Goal: Information Seeking & Learning: Find specific fact

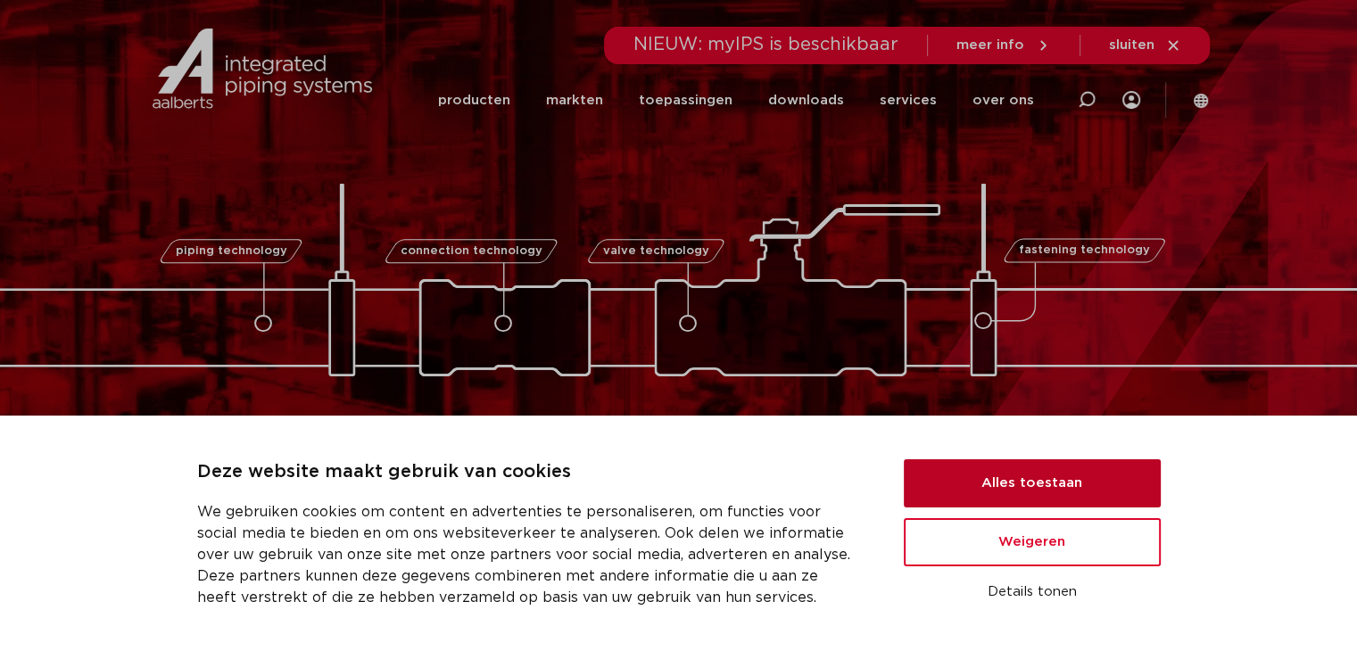
click at [1054, 480] on button "Alles toestaan" at bounding box center [1032, 483] width 257 height 48
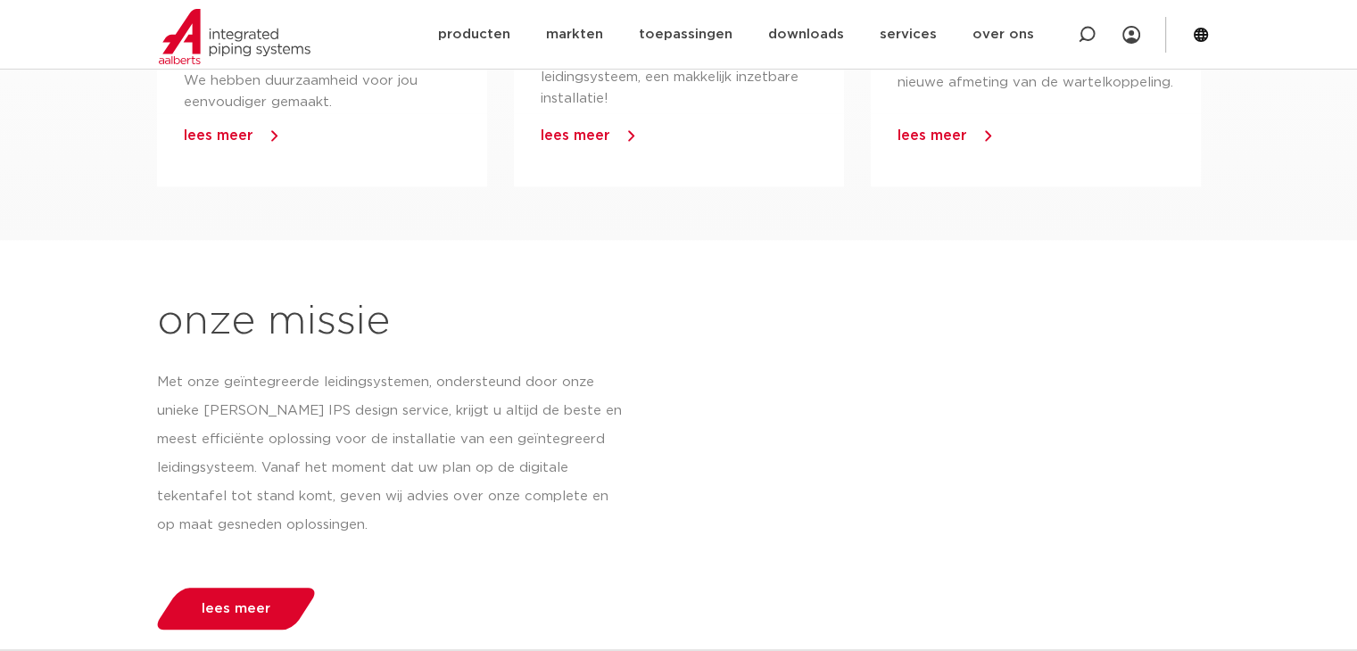
scroll to position [1338, 0]
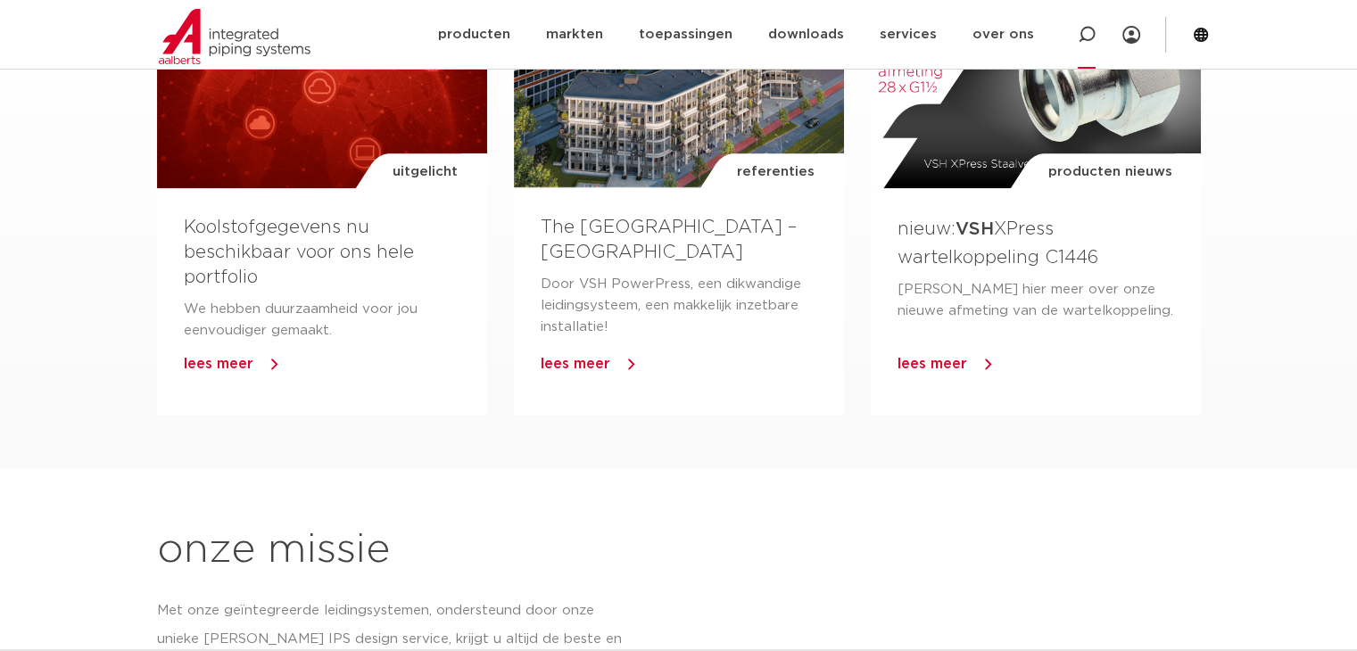
click at [1089, 35] on icon at bounding box center [1087, 35] width 18 height 18
click at [1082, 41] on icon at bounding box center [1087, 35] width 18 height 18
click at [1082, 38] on icon at bounding box center [1086, 34] width 21 height 21
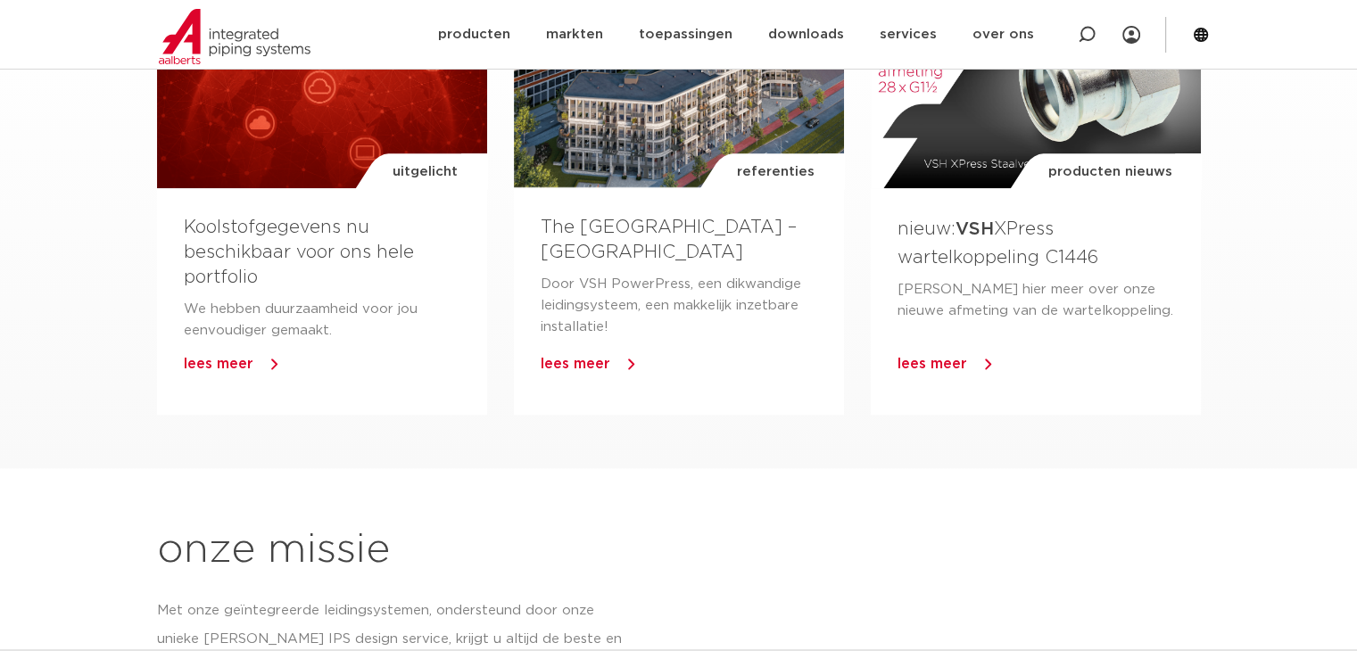
click at [1084, 65] on div at bounding box center [1087, 34] width 18 height 69
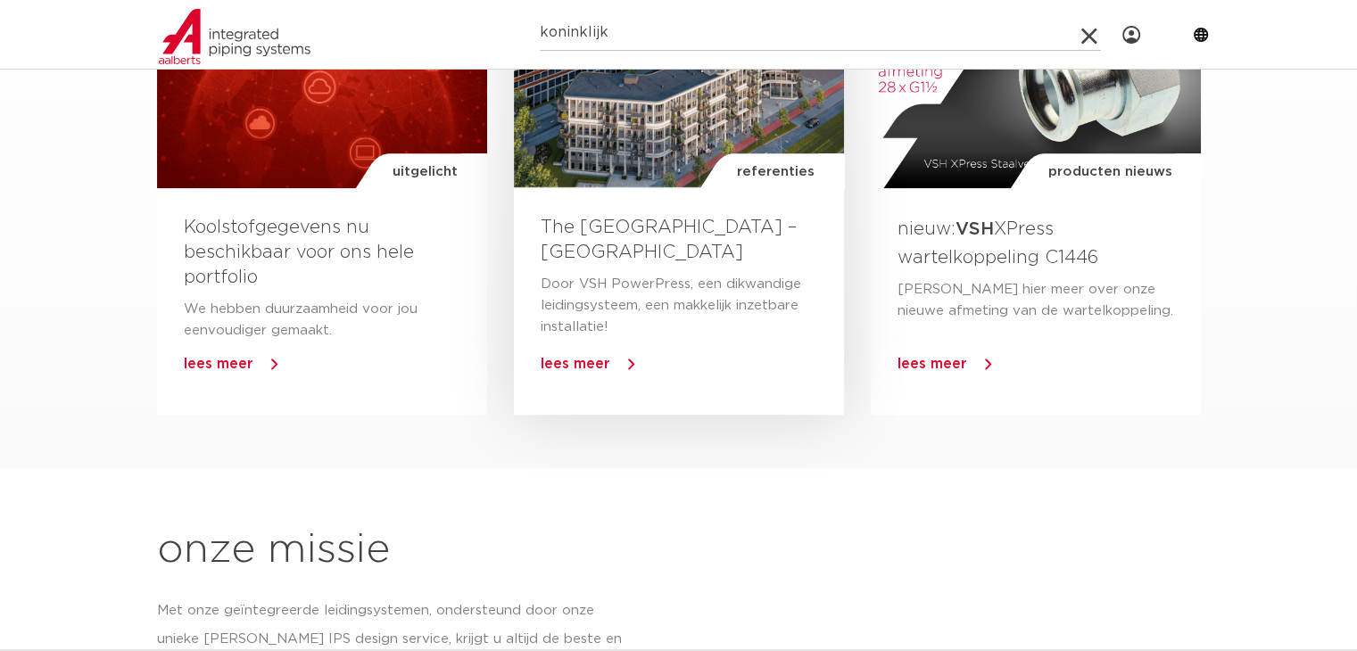
type input "koninklijk"
click button "Zoeken" at bounding box center [0, 0] width 0 height 0
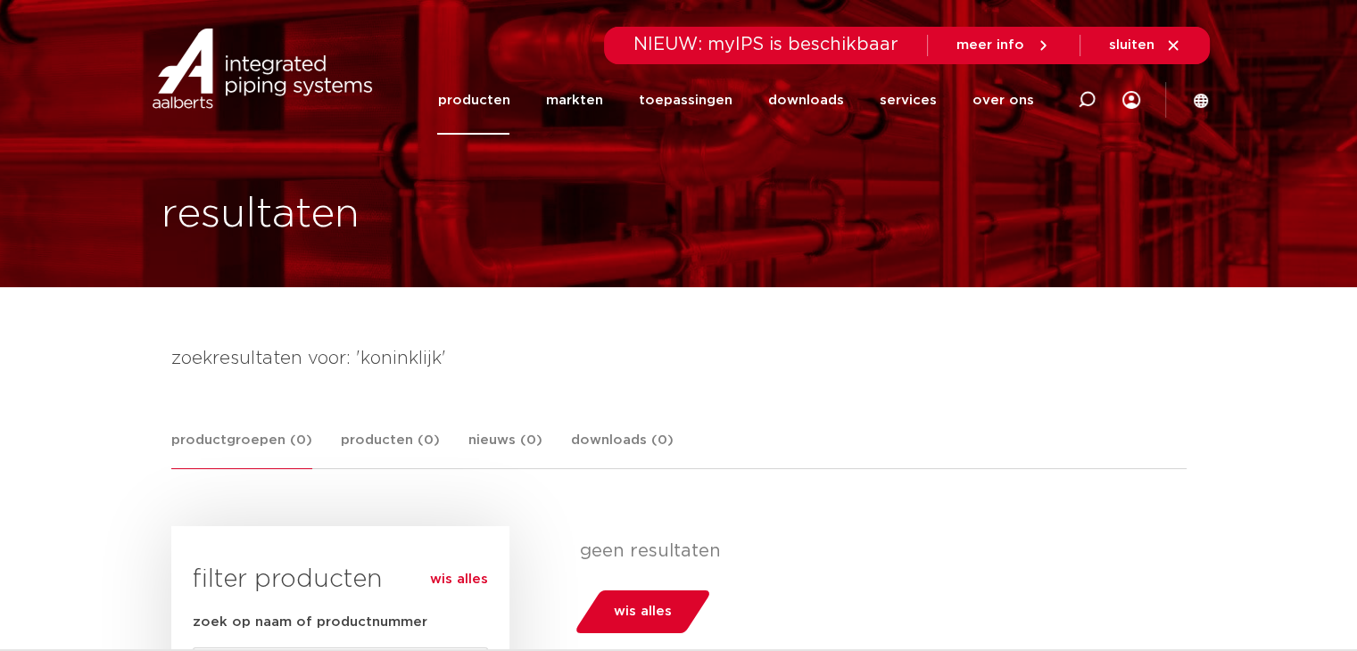
click at [1083, 99] on icon at bounding box center [1087, 100] width 18 height 18
click at [1083, 99] on icon at bounding box center [1085, 101] width 25 height 25
click at [1087, 133] on div at bounding box center [1087, 100] width 18 height 136
click at [1087, 133] on div "Zoeken NIEUW: myIPS is beschikbaar meer info sluiten producten markten toepassi…" at bounding box center [794, 68] width 829 height 136
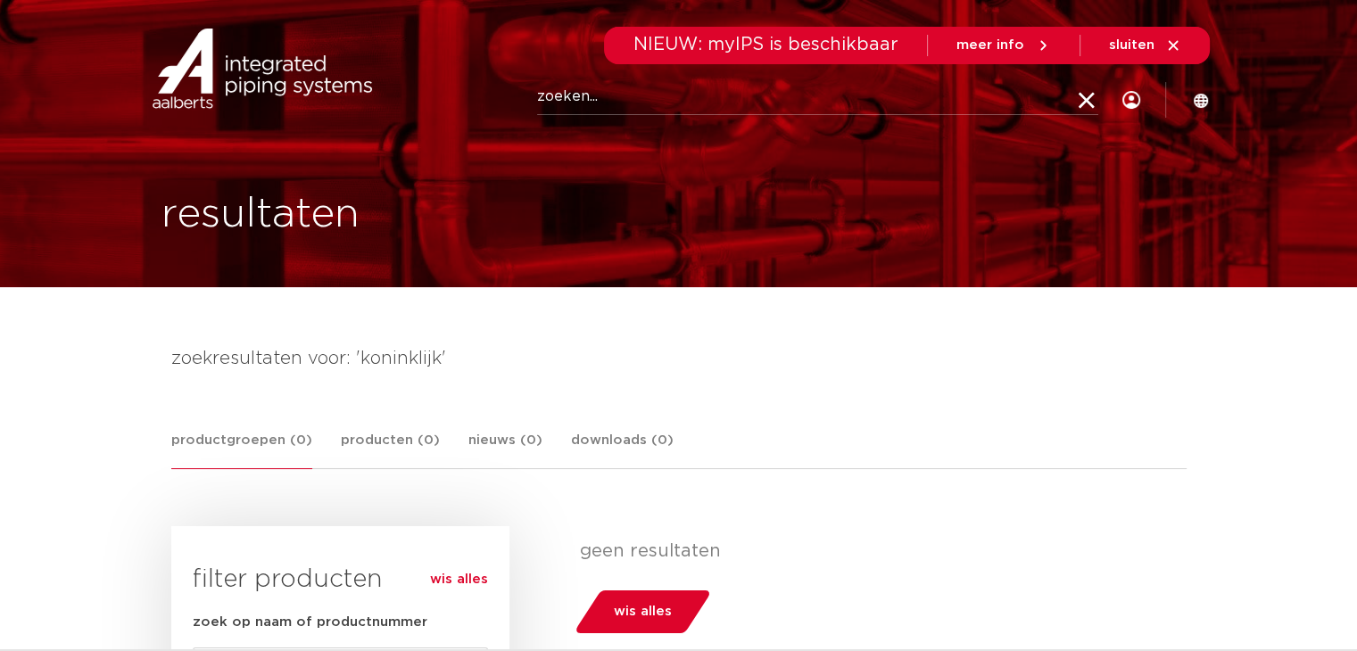
click at [1087, 132] on div "Zoeken NIEUW: myIPS is beschikbaar meer info sluiten producten markten toepassi…" at bounding box center [794, 68] width 829 height 136
click at [1085, 96] on icon at bounding box center [1085, 101] width 25 height 25
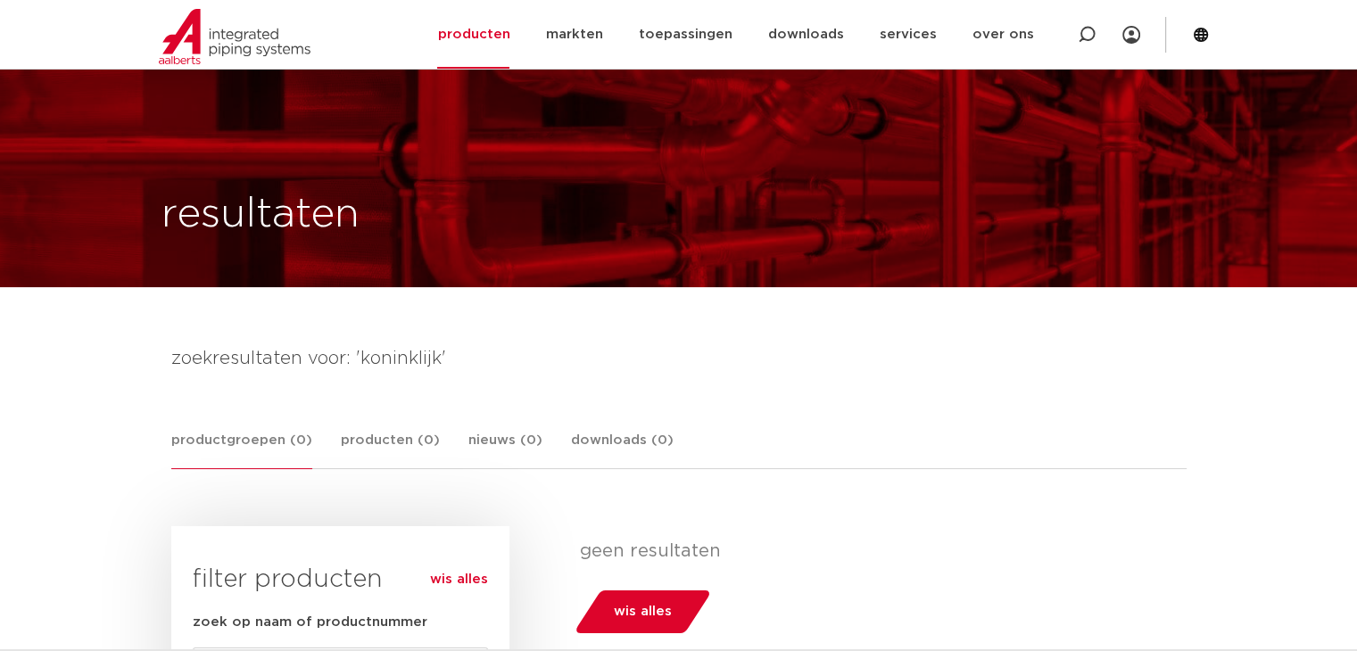
scroll to position [178, 0]
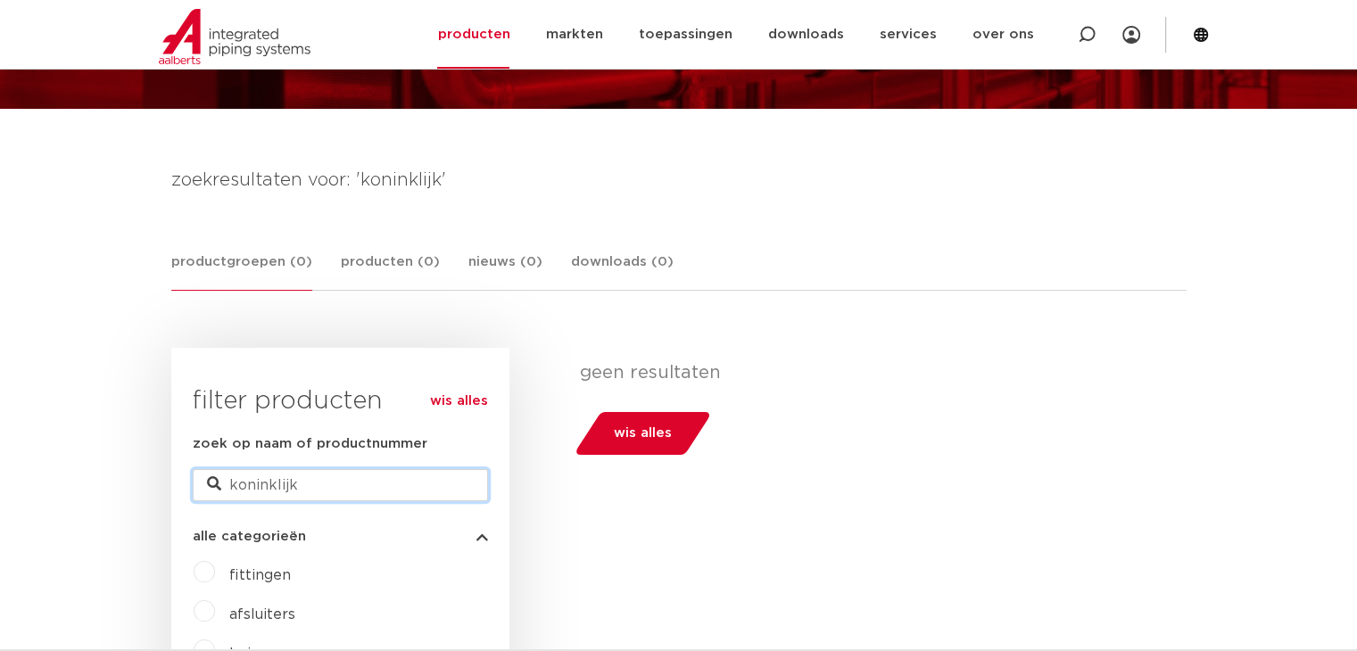
drag, startPoint x: 319, startPoint y: 479, endPoint x: 194, endPoint y: 481, distance: 125.8
click at [202, 482] on input "koninklijk" at bounding box center [340, 485] width 295 height 32
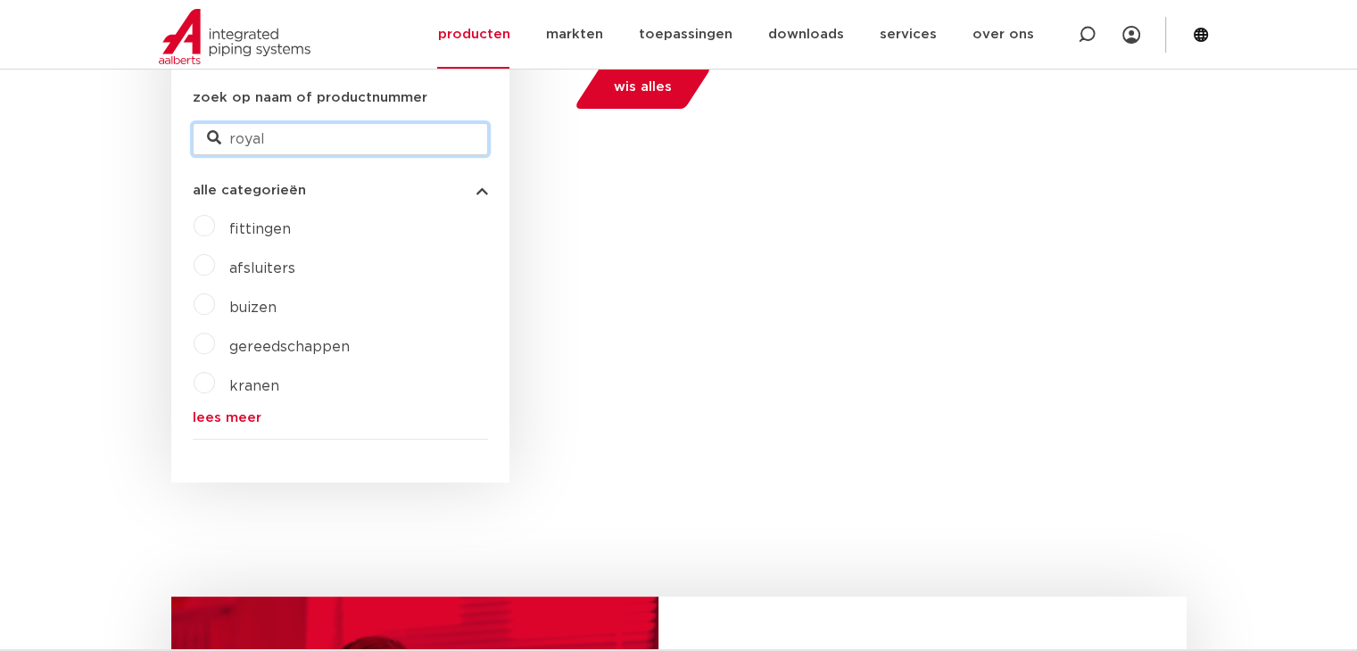
scroll to position [535, 0]
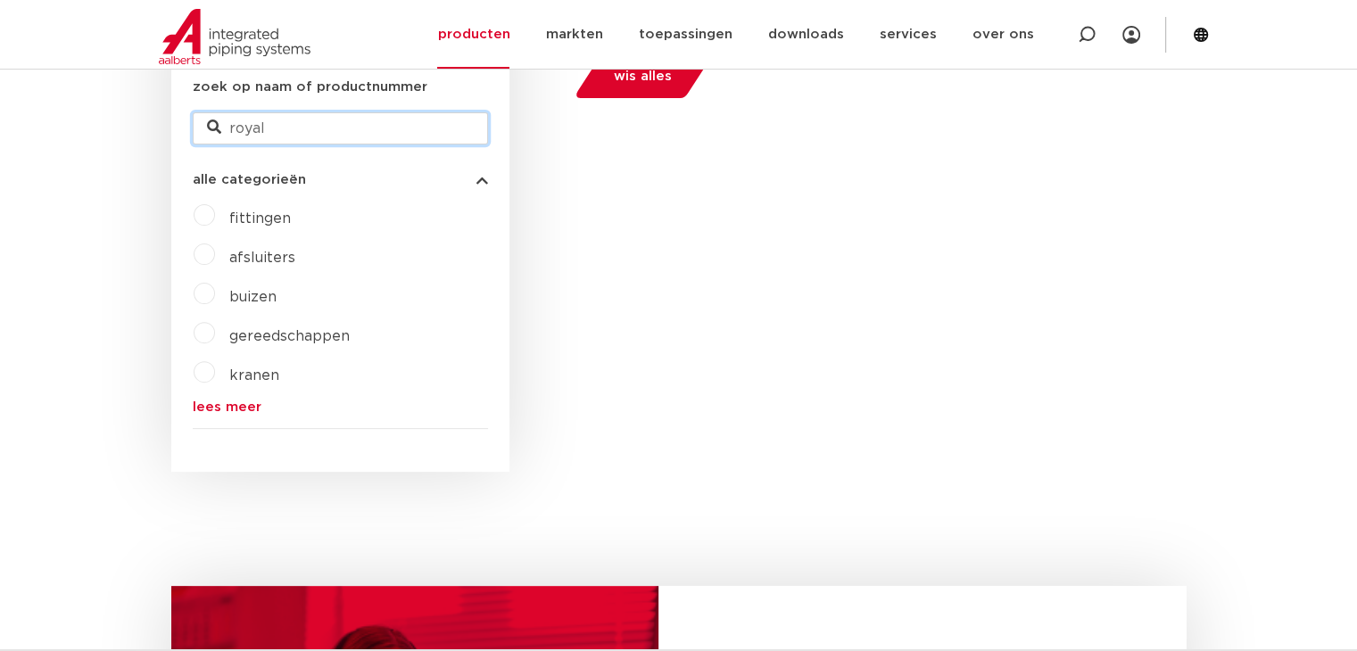
type input "royal"
click at [240, 410] on link "lees meer" at bounding box center [340, 407] width 295 height 13
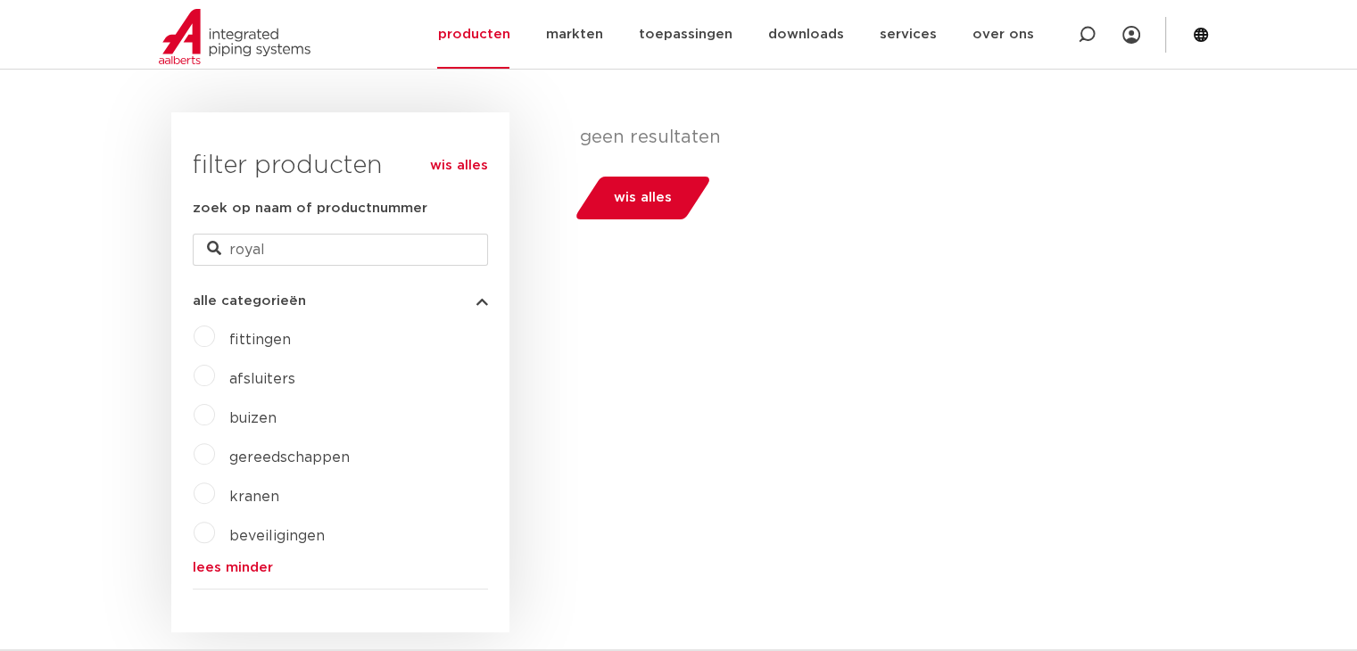
scroll to position [268, 0]
